Goal: Information Seeking & Learning: Learn about a topic

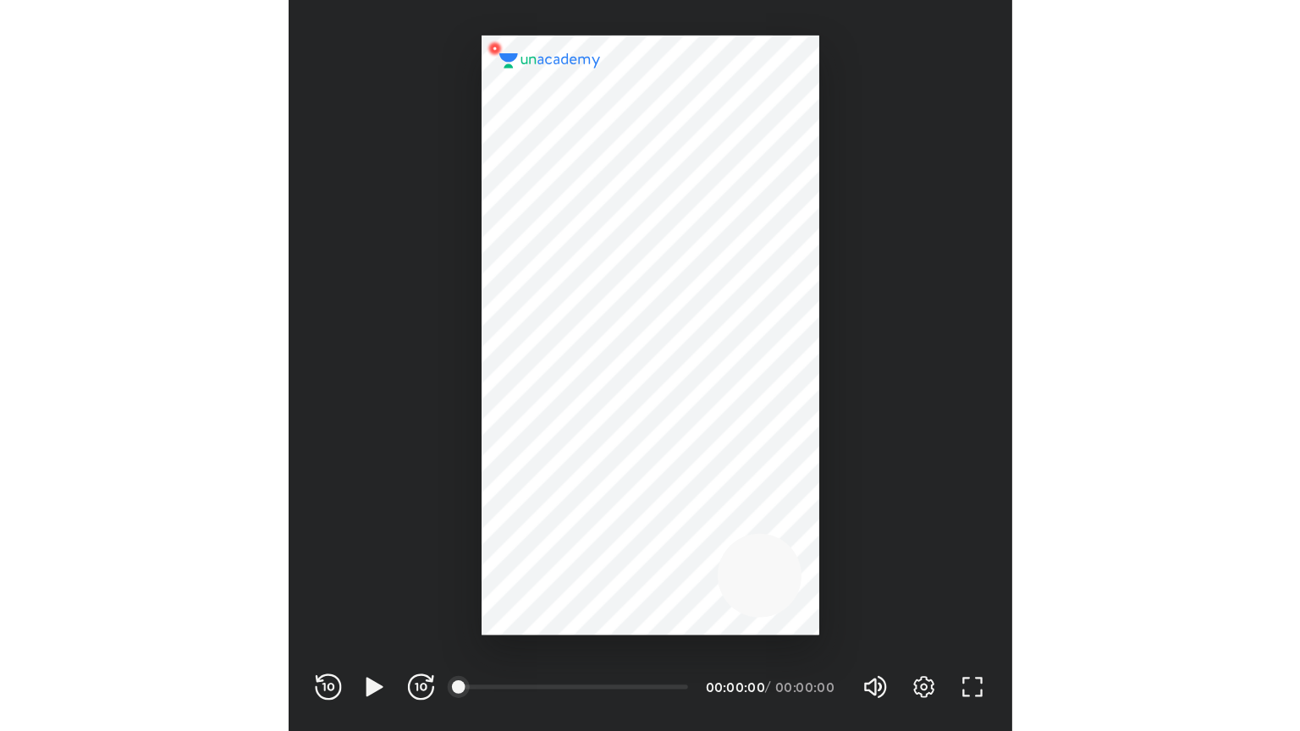
scroll to position [561, 555]
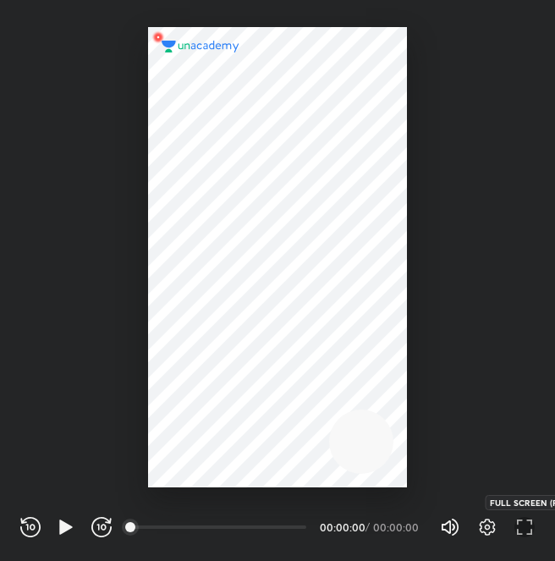
click at [519, 529] on icon "button" at bounding box center [524, 527] width 20 height 20
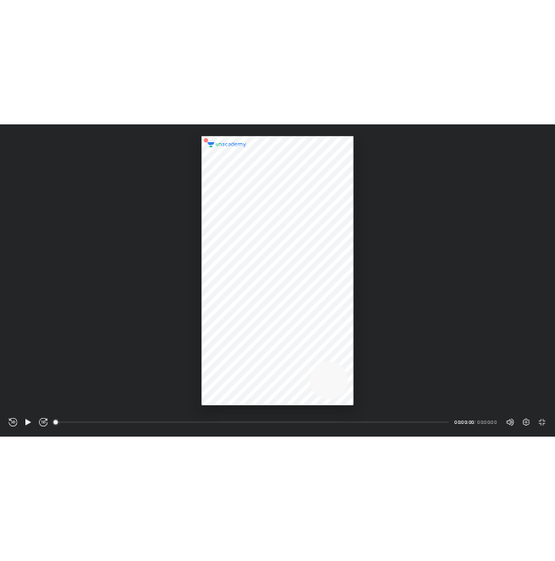
scroll to position [731, 1300]
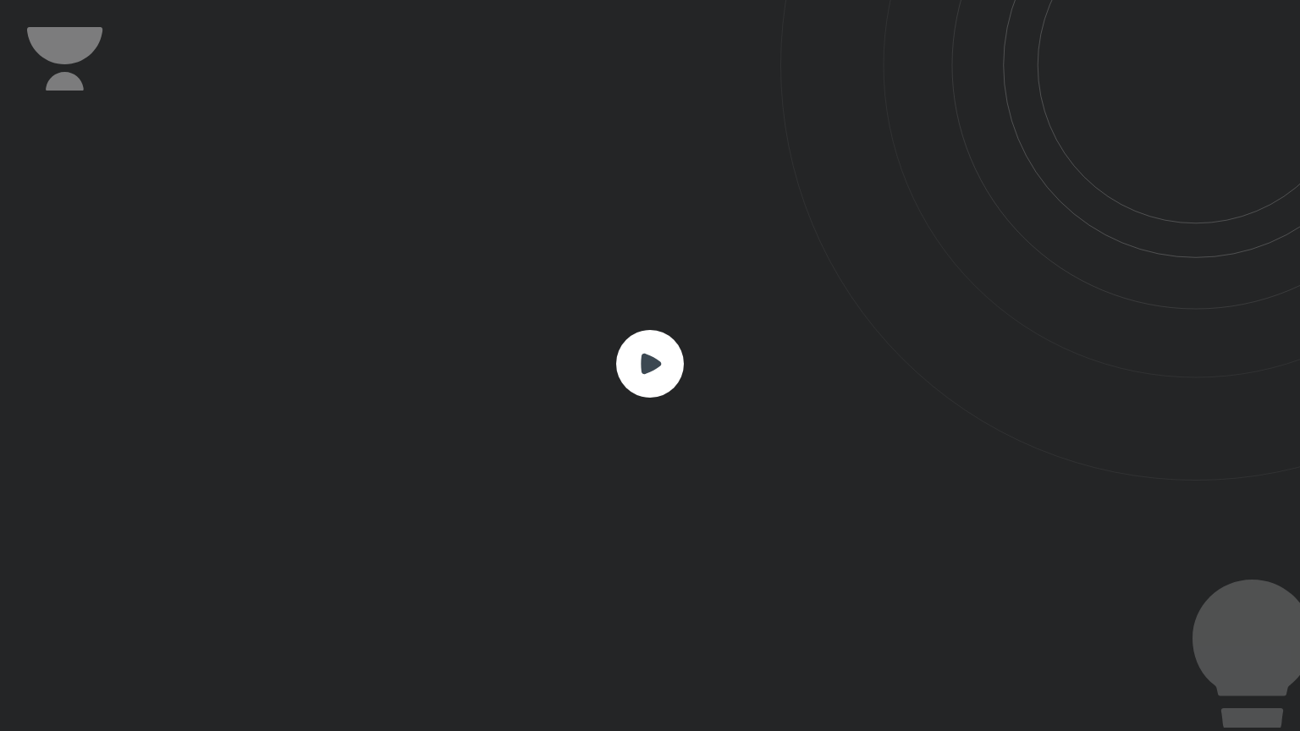
click at [554, 362] on icon at bounding box center [651, 364] width 20 height 20
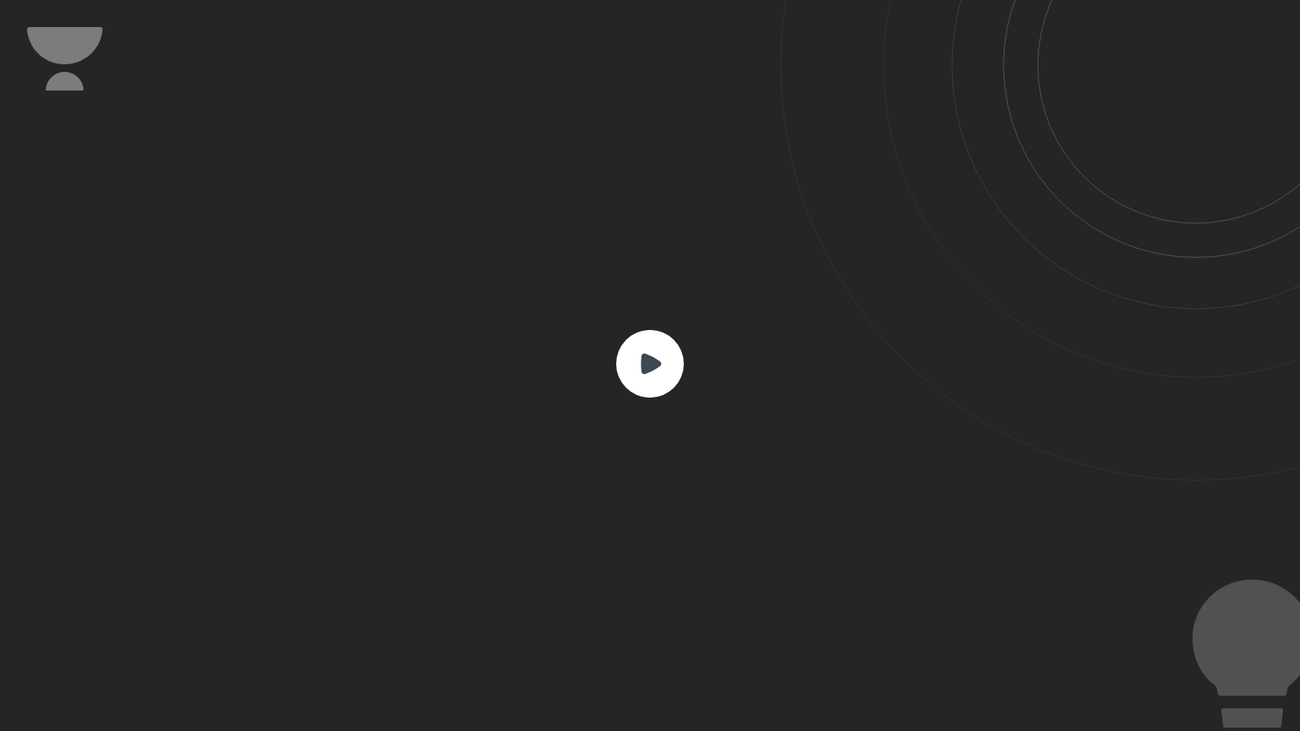
click at [554, 362] on icon at bounding box center [651, 364] width 20 height 20
click at [554, 377] on rect at bounding box center [650, 364] width 68 height 68
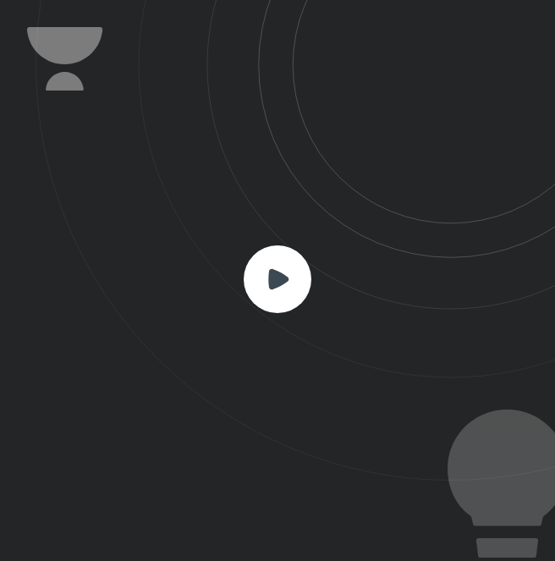
scroll to position [561, 555]
